Goal: Use online tool/utility: Utilize a website feature to perform a specific function

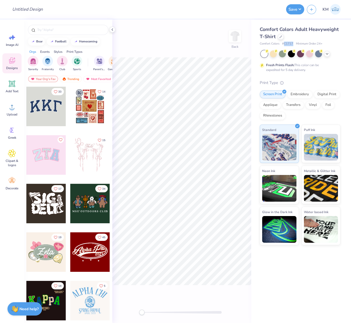
drag, startPoint x: 285, startPoint y: 43, endPoint x: 293, endPoint y: 43, distance: 8.0
click at [293, 43] on span "# C1717" at bounding box center [287, 44] width 11 height 5
copy span "C1717"
click at [12, 113] on span "Upload" at bounding box center [12, 114] width 11 height 4
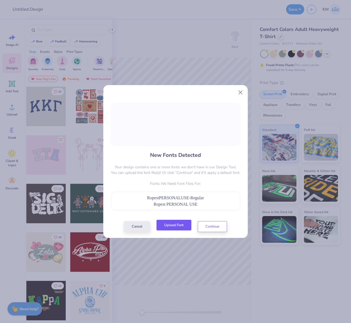
click at [174, 226] on button "Upload Font" at bounding box center [174, 225] width 35 height 11
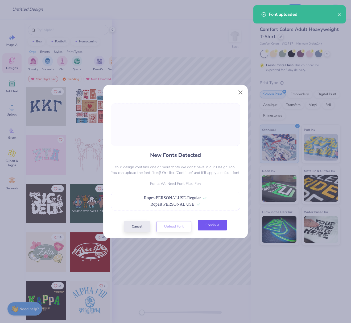
click at [218, 223] on button "Continue" at bounding box center [212, 225] width 29 height 11
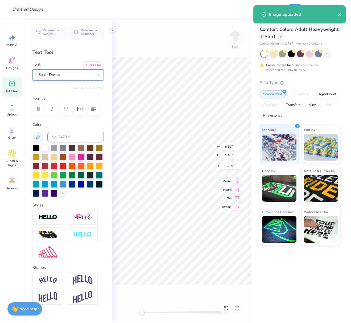
click at [80, 79] on div "Super Dream" at bounding box center [67, 74] width 71 height 11
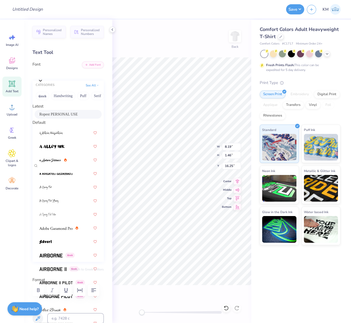
click at [52, 116] on span "Ropest PERSONAL USE" at bounding box center [58, 114] width 38 height 6
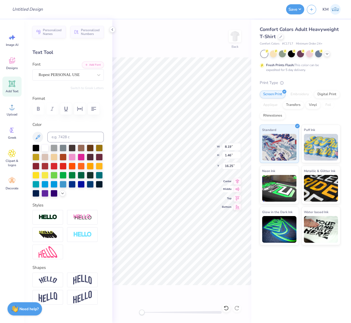
drag, startPoint x: 238, startPoint y: 180, endPoint x: 231, endPoint y: 187, distance: 9.6
click at [238, 180] on icon at bounding box center [237, 181] width 7 height 6
click at [238, 179] on icon at bounding box center [237, 180] width 3 height 5
click at [92, 64] on button "Add Font" at bounding box center [93, 64] width 22 height 7
click at [73, 75] on div "Nandaka Western" at bounding box center [66, 75] width 56 height 8
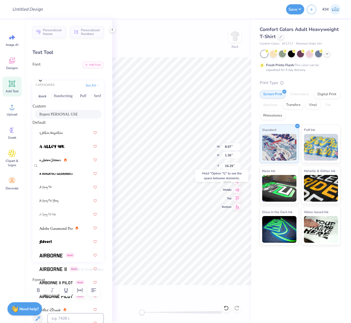
click at [72, 117] on span "Ropest PERSONAL USE" at bounding box center [58, 114] width 38 height 6
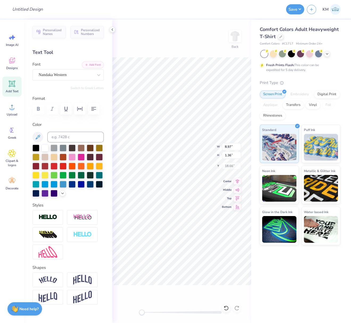
scroll to position [5, 1]
type textarea "SIGMA CHI"
click at [46, 283] on img at bounding box center [48, 279] width 19 height 7
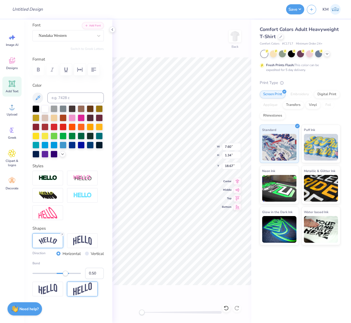
scroll to position [61, 0]
drag, startPoint x: 88, startPoint y: 273, endPoint x: 95, endPoint y: 272, distance: 7.3
click at [96, 274] on input "0.50" at bounding box center [94, 272] width 19 height 11
type input "0.30"
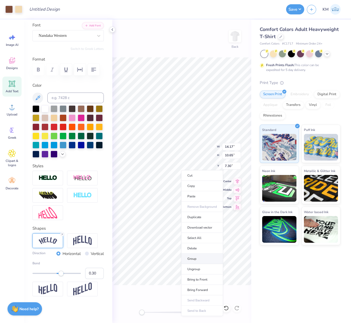
click at [191, 256] on li "Group" at bounding box center [202, 258] width 42 height 10
type input "12.41"
type input "9.32"
type input "6.18"
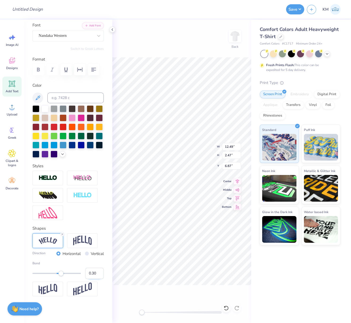
drag, startPoint x: 88, startPoint y: 272, endPoint x: 92, endPoint y: 274, distance: 4.2
click at [92, 274] on input "0.30" at bounding box center [94, 272] width 19 height 11
type input "0.40"
type input "12.41"
type input "9.32"
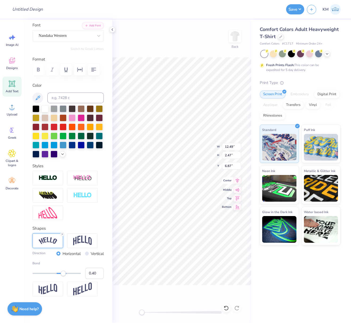
type input "10.71"
type input "12.93"
type input "2.91"
type input "11.05"
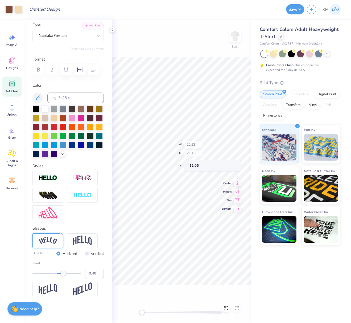
type input "12.41"
type input "9.32"
type input "12.90"
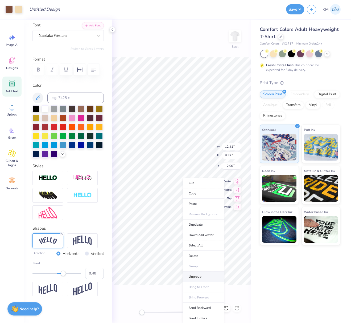
click at [204, 275] on li "Ungroup" at bounding box center [204, 276] width 42 height 10
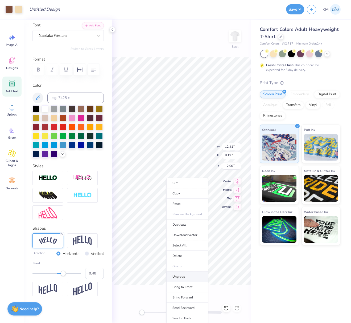
click at [180, 276] on li "Ungroup" at bounding box center [187, 276] width 42 height 10
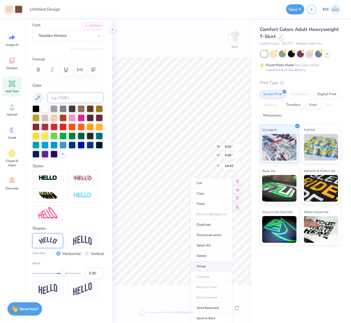
click at [207, 263] on li "Group" at bounding box center [212, 266] width 42 height 10
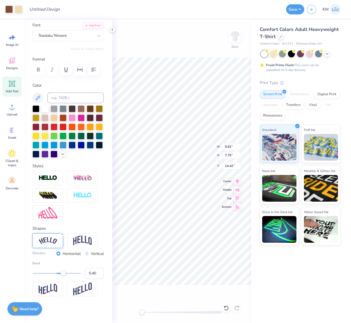
type input "7.79"
click at [238, 179] on icon at bounding box center [237, 180] width 3 height 5
type input "4.98"
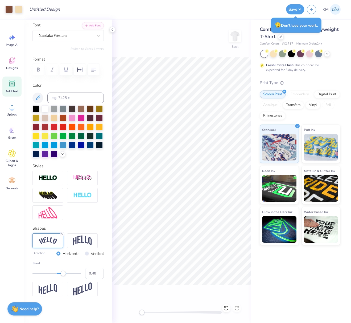
scroll to position [31, 0]
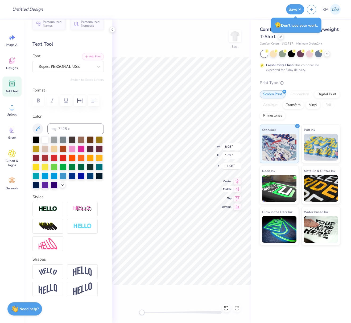
drag, startPoint x: 237, startPoint y: 181, endPoint x: 229, endPoint y: 186, distance: 10.3
click at [237, 181] on icon at bounding box center [237, 181] width 7 height 6
type input "12.93"
type input "2.91"
type input "3.33"
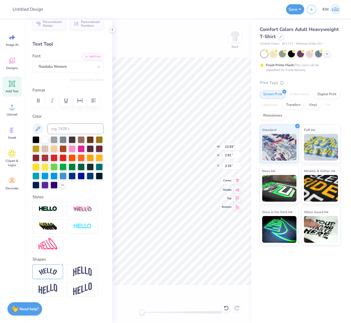
click at [238, 181] on icon at bounding box center [237, 180] width 7 height 6
click at [238, 180] on icon at bounding box center [237, 180] width 7 height 6
click at [52, 273] on img at bounding box center [48, 271] width 19 height 7
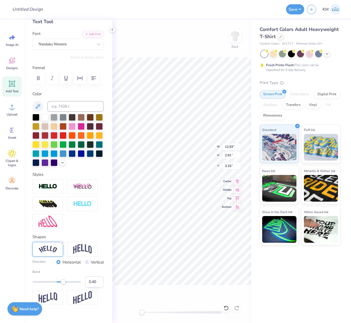
drag, startPoint x: 88, startPoint y: 304, endPoint x: 93, endPoint y: 305, distance: 5.2
click at [92, 287] on input "0.40" at bounding box center [94, 281] width 19 height 11
type input "0.50"
click at [239, 179] on icon at bounding box center [237, 180] width 3 height 5
type input "9.92"
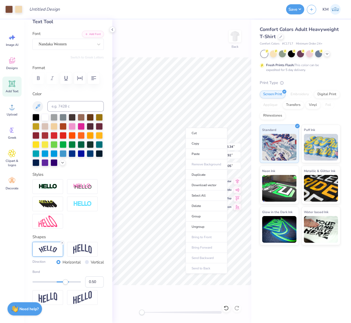
drag, startPoint x: 198, startPoint y: 215, endPoint x: 173, endPoint y: 36, distance: 180.2
click at [198, 215] on li "Group" at bounding box center [207, 216] width 42 height 10
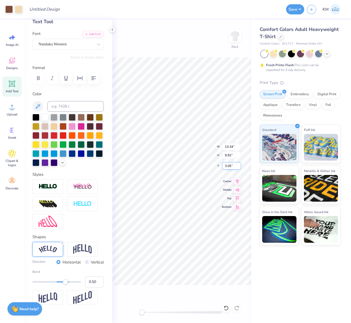
drag, startPoint x: 231, startPoint y: 165, endPoint x: 225, endPoint y: 165, distance: 6.7
click at [225, 165] on input "3.05" at bounding box center [231, 165] width 19 height 7
type input "3"
click at [51, 8] on input "Design Title" at bounding box center [38, 9] width 26 height 11
paste input "FPS239999"
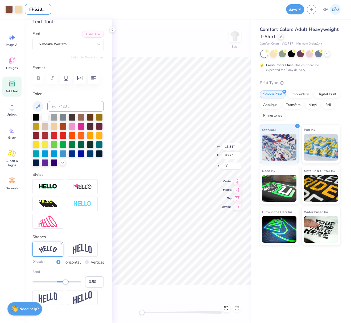
scroll to position [0, 5]
type input "FPS239999"
click at [238, 180] on icon at bounding box center [237, 180] width 7 height 6
drag, startPoint x: 299, startPoint y: 9, endPoint x: 290, endPoint y: 14, distance: 9.8
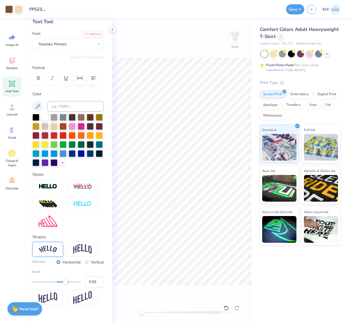
click at [299, 9] on button "Save" at bounding box center [295, 9] width 18 height 10
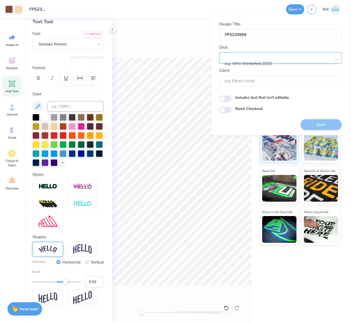
drag, startPoint x: 255, startPoint y: 57, endPoint x: 249, endPoint y: 54, distance: 7.4
click at [255, 57] on div at bounding box center [279, 56] width 106 height 7
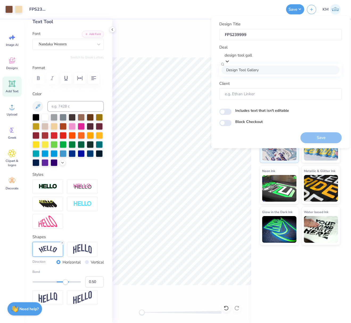
click at [265, 72] on div "Design Tool Gallery" at bounding box center [281, 69] width 118 height 9
type input "design tool gall"
type input "Design Tool Gallery User"
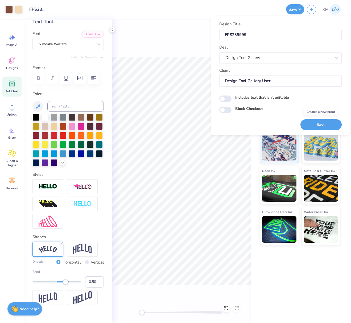
drag, startPoint x: 329, startPoint y: 122, endPoint x: 157, endPoint y: 0, distance: 211.2
click at [329, 121] on button "Save" at bounding box center [321, 124] width 41 height 11
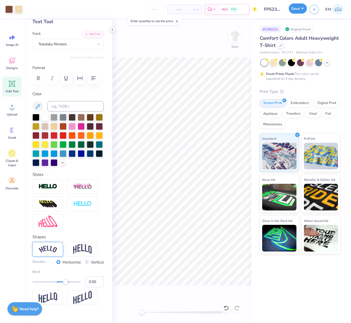
click at [300, 9] on button "Save" at bounding box center [298, 8] width 18 height 10
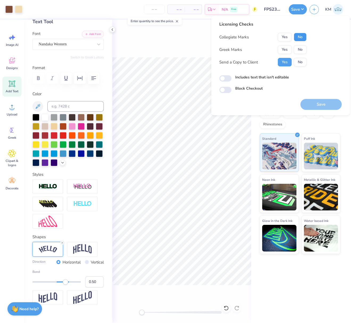
click at [300, 38] on button "No" at bounding box center [300, 37] width 13 height 9
click at [282, 49] on button "Yes" at bounding box center [285, 49] width 14 height 9
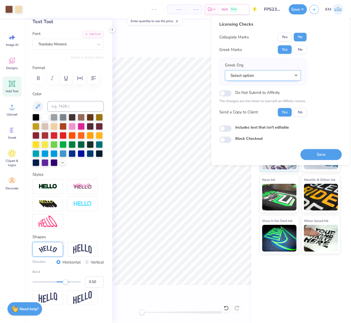
click at [297, 73] on button "Select option" at bounding box center [263, 75] width 76 height 11
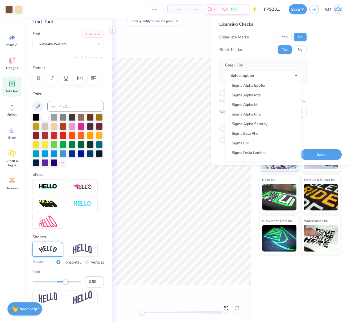
scroll to position [3370, 0]
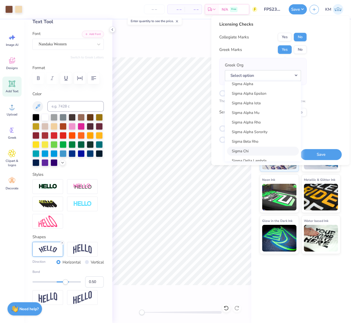
click at [246, 150] on link "Sigma Chi" at bounding box center [263, 150] width 72 height 9
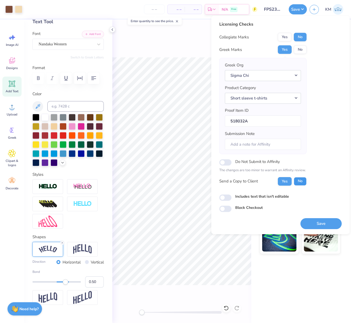
click at [302, 179] on button "No" at bounding box center [300, 181] width 13 height 9
drag, startPoint x: 312, startPoint y: 221, endPoint x: 162, endPoint y: 0, distance: 267.7
click at [312, 221] on button "Save" at bounding box center [321, 223] width 41 height 11
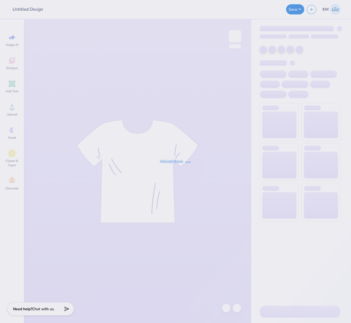
type input "FPS239602"
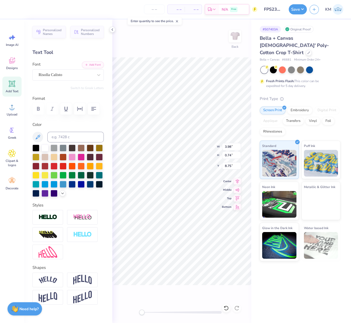
type input "2.31"
type input "0.93"
type input "7.82"
type textarea "Bid"
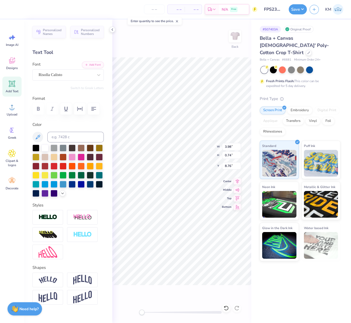
type textarea "Day!"
click at [11, 10] on div at bounding box center [8, 8] width 7 height 7
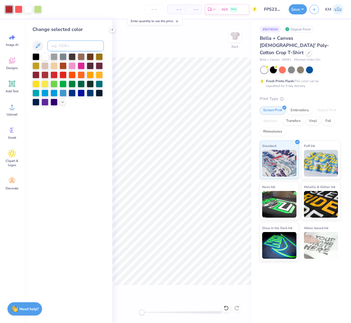
click at [59, 46] on input at bounding box center [75, 45] width 56 height 11
type input "7526"
click at [16, 7] on div at bounding box center [18, 8] width 7 height 7
click at [80, 46] on input at bounding box center [75, 45] width 56 height 11
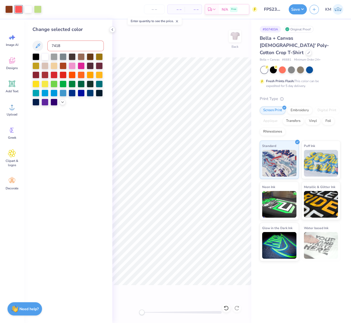
type input "7418"
click at [37, 9] on div at bounding box center [37, 8] width 7 height 7
click at [74, 47] on input at bounding box center [75, 45] width 56 height 11
type input "7494"
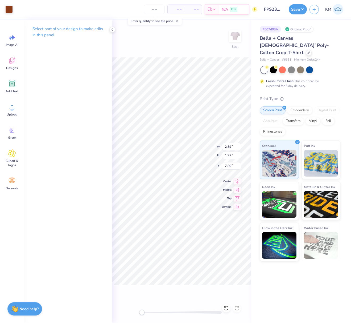
type input "3.22"
type input "2.14"
type input "7.58"
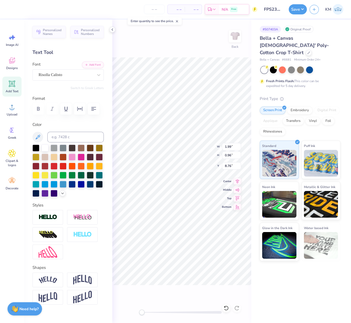
type input "1.99"
type input "0.96"
type input "8.76"
type input "1.41"
type input "0.80"
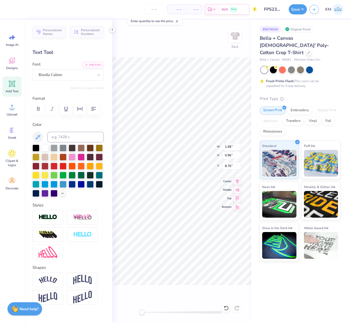
type input "7.25"
type input "2.56"
type input "1.97"
drag, startPoint x: 153, startPoint y: 311, endPoint x: 107, endPoint y: 307, distance: 46.3
click at [109, 307] on div "Art colors – – Per Item – – Total Est. Delivery N/A Free Design Title FPS239602…" at bounding box center [175, 161] width 351 height 323
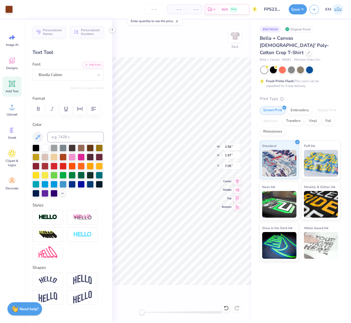
type input "2.73"
type input "2.10"
type input "7.25"
drag, startPoint x: 238, startPoint y: 180, endPoint x: 237, endPoint y: 183, distance: 3.0
click at [238, 180] on icon at bounding box center [237, 180] width 7 height 6
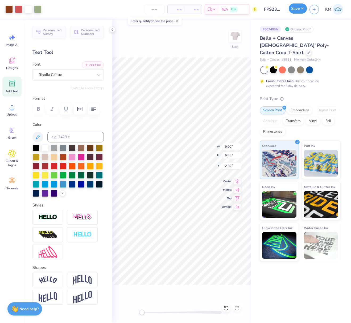
click at [300, 10] on button "Save" at bounding box center [298, 8] width 18 height 10
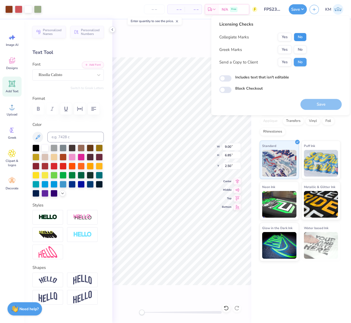
click at [299, 36] on button "No" at bounding box center [300, 37] width 13 height 9
click at [284, 49] on button "Yes" at bounding box center [285, 49] width 14 height 9
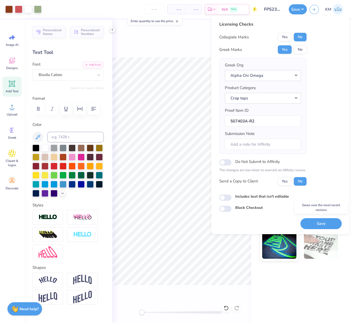
drag, startPoint x: 330, startPoint y: 221, endPoint x: 344, endPoint y: 235, distance: 20.4
click at [330, 221] on button "Save" at bounding box center [321, 223] width 41 height 11
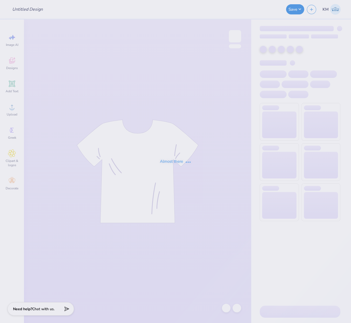
type input "FPS239888"
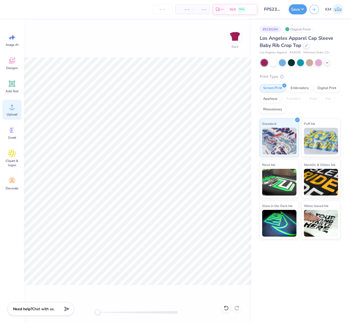
click at [12, 105] on icon at bounding box center [12, 107] width 5 height 5
click at [9, 104] on icon at bounding box center [12, 107] width 8 height 8
type input "4.39"
type input "0.64"
type input "5.63"
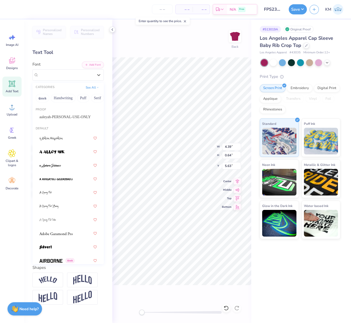
drag, startPoint x: 43, startPoint y: 72, endPoint x: 50, endPoint y: 88, distance: 17.1
click at [43, 72] on div "Super Dream" at bounding box center [66, 75] width 56 height 8
drag, startPoint x: 57, startPoint y: 116, endPoint x: 60, endPoint y: 117, distance: 3.0
click at [57, 116] on span "aaleyah-PERSONAL-USE-ONLY" at bounding box center [64, 117] width 51 height 6
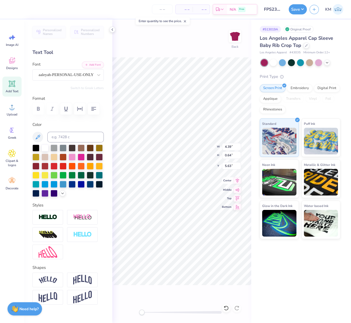
click at [240, 180] on icon at bounding box center [237, 180] width 7 height 6
type input "2.34"
type input "0.59"
type input "6.67"
click at [61, 74] on div "Super Dream" at bounding box center [66, 75] width 56 height 8
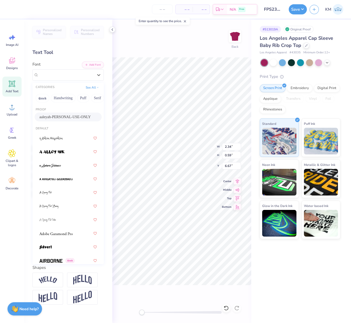
click at [64, 114] on div "aaleyah-PERSONAL-USE-ONLY" at bounding box center [68, 116] width 67 height 9
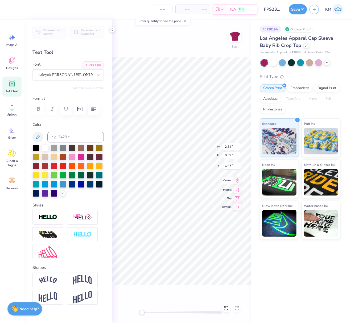
click at [239, 180] on icon at bounding box center [237, 180] width 7 height 6
type input "1.63"
type input "0.50"
type input "7.62"
drag, startPoint x: 58, startPoint y: 74, endPoint x: 58, endPoint y: 81, distance: 7.7
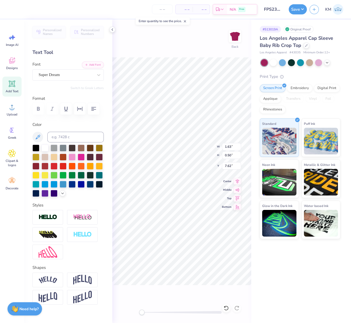
click at [57, 74] on div "Super Dream" at bounding box center [66, 75] width 56 height 8
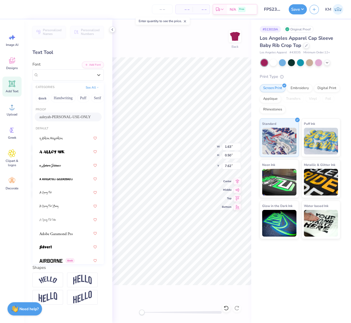
drag, startPoint x: 64, startPoint y: 117, endPoint x: 69, endPoint y: 120, distance: 5.5
click at [64, 117] on span "aaleyah-PERSONAL-USE-ONLY" at bounding box center [64, 117] width 51 height 6
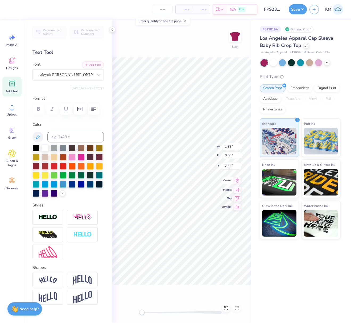
drag, startPoint x: 239, startPoint y: 180, endPoint x: 235, endPoint y: 179, distance: 4.1
click at [239, 180] on icon at bounding box center [237, 180] width 7 height 6
type input "6.97"
type input "6.16"
type input "3.67"
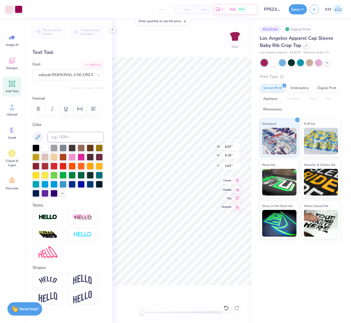
click at [239, 179] on icon at bounding box center [237, 180] width 7 height 6
click at [196, 266] on li "Group" at bounding box center [203, 266] width 42 height 10
type input "6.05"
type input "5.34"
type input "4.49"
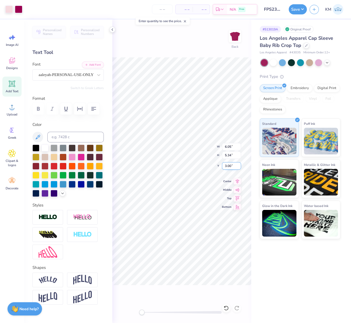
drag, startPoint x: 233, startPoint y: 165, endPoint x: 223, endPoint y: 164, distance: 9.6
click at [223, 164] on input "3.00" at bounding box center [231, 165] width 19 height 7
type input "2.5"
click at [238, 180] on icon at bounding box center [237, 180] width 3 height 5
type input "6.00"
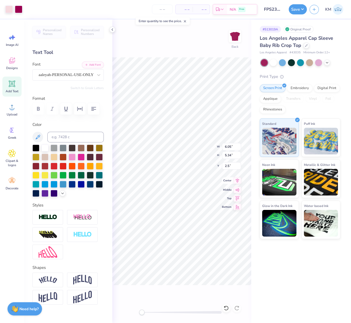
type input "5.30"
type input "2.50"
click at [238, 182] on icon at bounding box center [237, 180] width 7 height 6
click at [297, 9] on button "Save" at bounding box center [298, 8] width 18 height 10
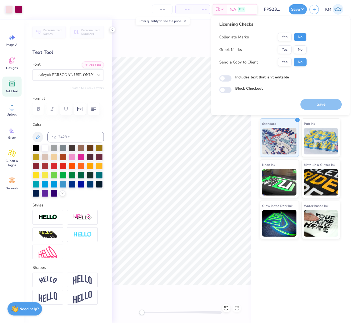
click at [299, 38] on button "No" at bounding box center [300, 37] width 13 height 9
click at [286, 50] on button "Yes" at bounding box center [285, 49] width 14 height 9
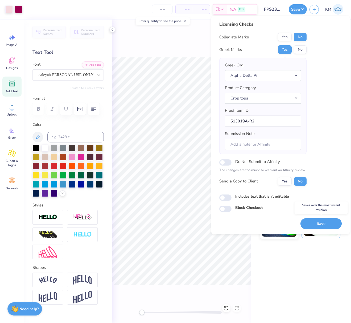
click at [329, 222] on button "Save" at bounding box center [321, 223] width 41 height 11
